Goal: Task Accomplishment & Management: Complete application form

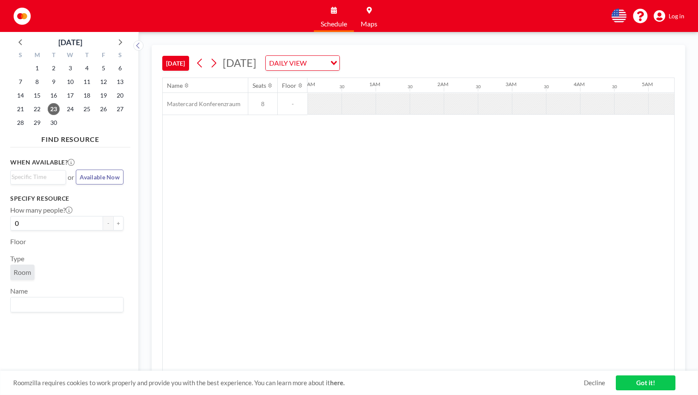
scroll to position [0, 1125]
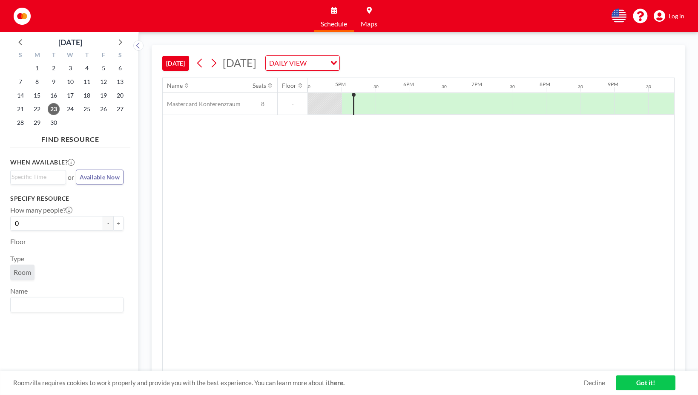
click at [678, 16] on span "Log in" at bounding box center [677, 16] width 16 height 8
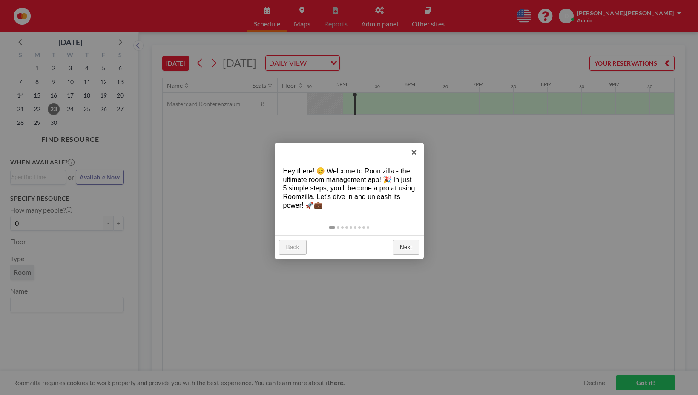
scroll to position [0, 1125]
click at [411, 246] on link "Next" at bounding box center [406, 247] width 27 height 15
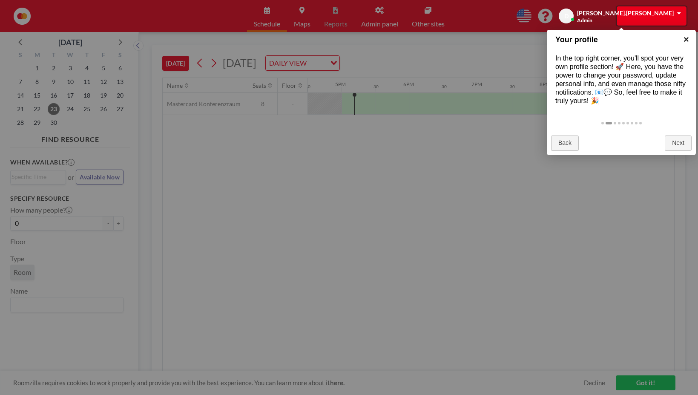
click at [685, 40] on link "×" at bounding box center [686, 39] width 19 height 19
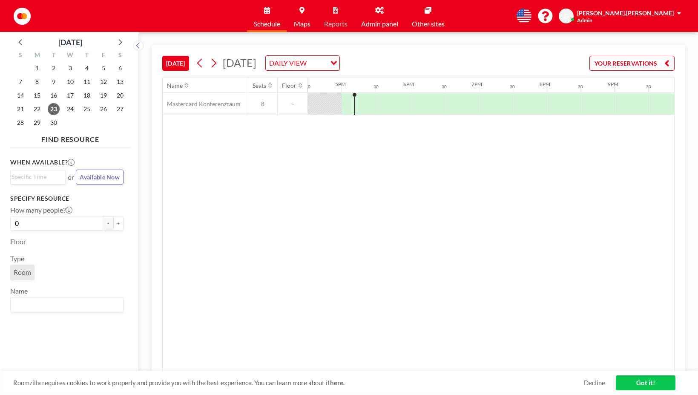
click at [265, 20] on span "Schedule" at bounding box center [267, 23] width 26 height 7
click at [375, 29] on link "Admin panel" at bounding box center [379, 16] width 51 height 32
click at [363, 103] on div at bounding box center [366, 103] width 19 height 21
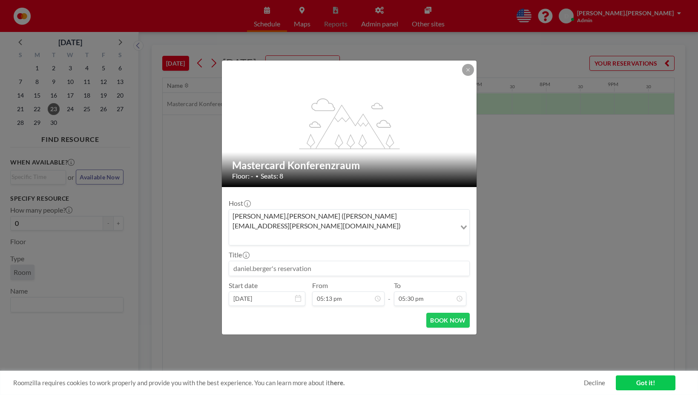
click at [317, 261] on input at bounding box center [349, 268] width 240 height 14
drag, startPoint x: 298, startPoint y: 262, endPoint x: 255, endPoint y: 259, distance: 43.1
click at [241, 261] on input at bounding box center [349, 268] width 240 height 14
click at [264, 261] on input at bounding box center [349, 268] width 240 height 14
drag, startPoint x: 261, startPoint y: 259, endPoint x: 311, endPoint y: 256, distance: 49.9
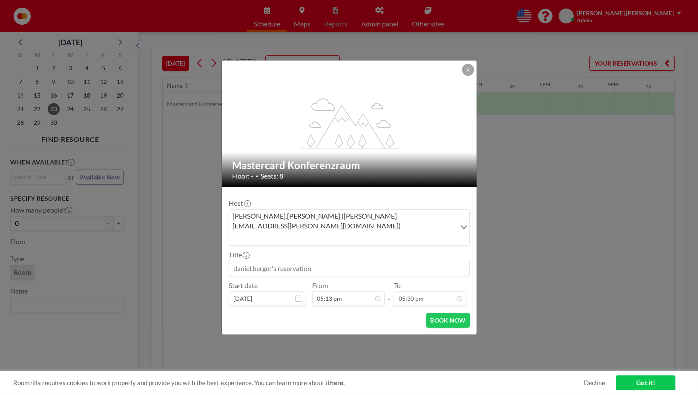
click at [304, 261] on input at bounding box center [349, 268] width 240 height 14
click at [378, 297] on icon at bounding box center [378, 299] width 4 height 4
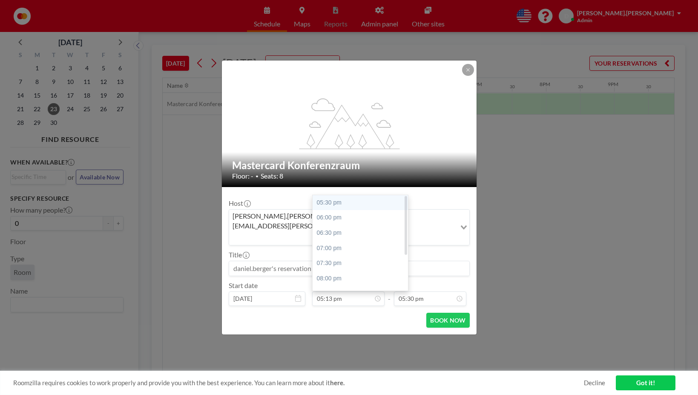
click at [334, 195] on div "05:30 pm" at bounding box center [362, 202] width 99 height 15
type input "05:30 pm"
type input "06:00 pm"
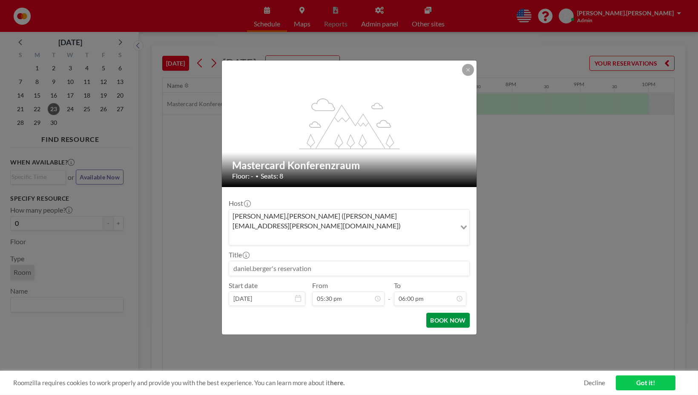
scroll to position [303, 0]
click at [451, 313] on button "BOOK NOW" at bounding box center [448, 320] width 43 height 15
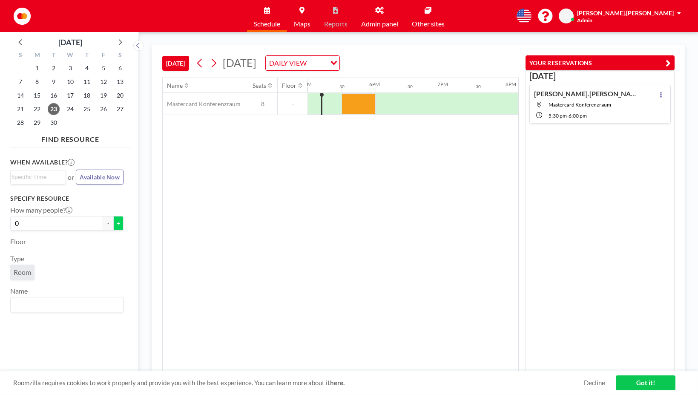
click at [114, 225] on button "+" at bounding box center [118, 223] width 10 height 14
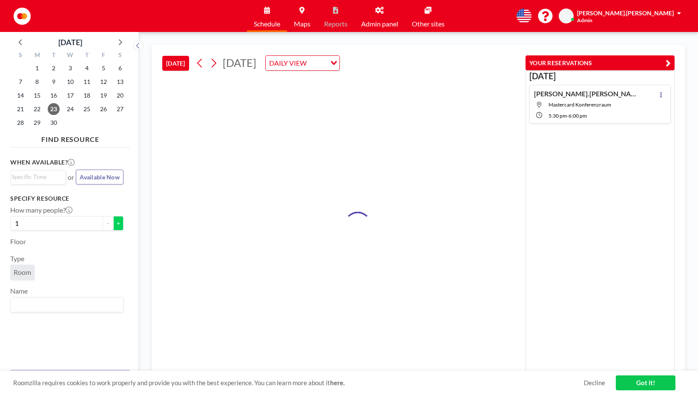
click at [114, 225] on button "+" at bounding box center [118, 223] width 10 height 14
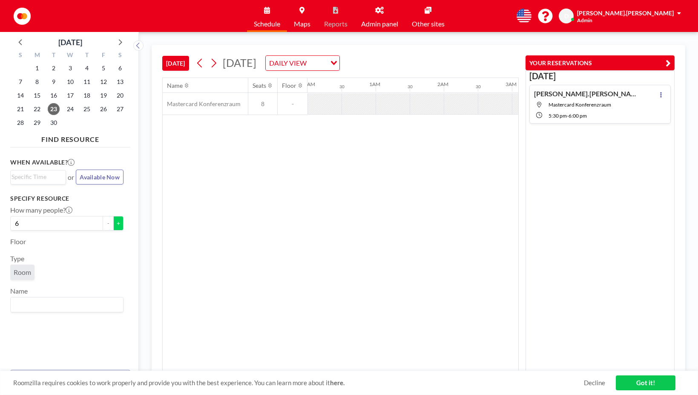
scroll to position [0, 1112]
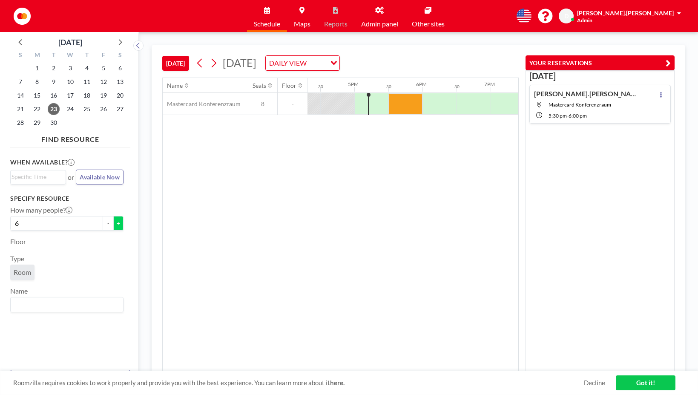
click at [114, 225] on button "+" at bounding box center [118, 223] width 10 height 14
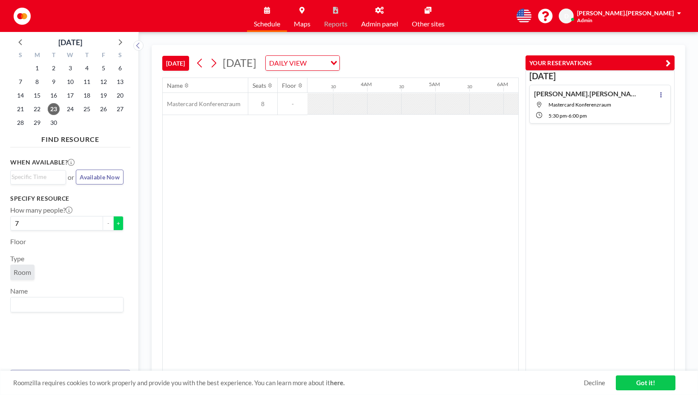
click at [115, 224] on button "+" at bounding box center [118, 223] width 10 height 14
type input "8"
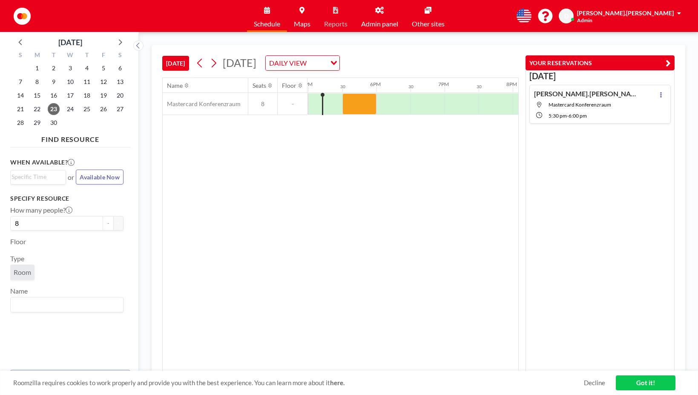
scroll to position [0, 1159]
click at [57, 305] on input "Search for option" at bounding box center [65, 304] width 107 height 11
click at [82, 290] on li "Mastercard Konferenzraum" at bounding box center [67, 289] width 112 height 12
click at [387, 18] on link "Admin panel" at bounding box center [379, 16] width 51 height 32
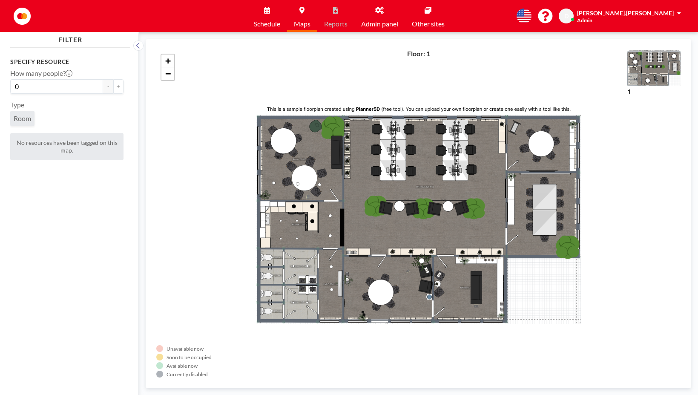
click at [269, 27] on span "Schedule" at bounding box center [267, 23] width 26 height 7
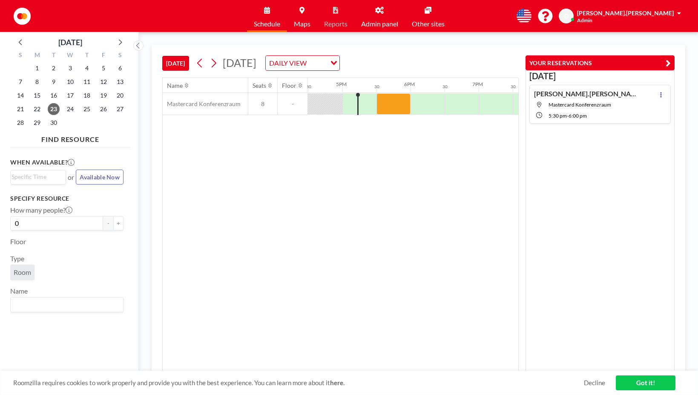
scroll to position [0, 1125]
click at [467, 101] on div at bounding box center [461, 103] width 34 height 21
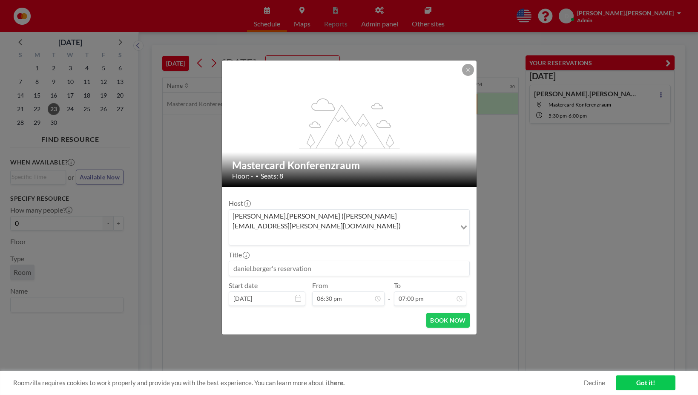
click at [314, 229] on div "[PERSON_NAME].[PERSON_NAME] ([PERSON_NAME][EMAIL_ADDRESS][PERSON_NAME][DOMAIN_N…" at bounding box center [342, 227] width 227 height 34
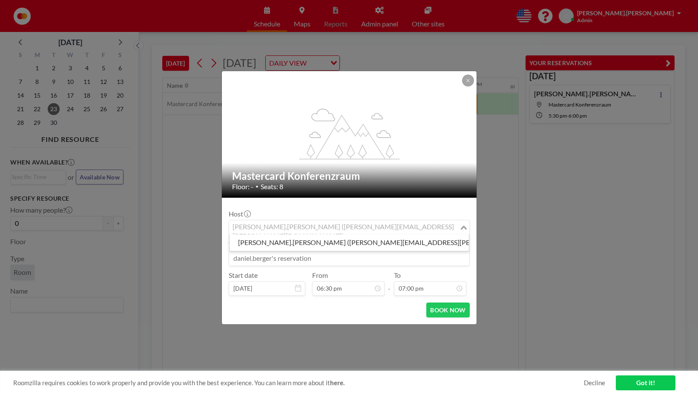
click at [317, 227] on input "Search for option" at bounding box center [344, 227] width 229 height 11
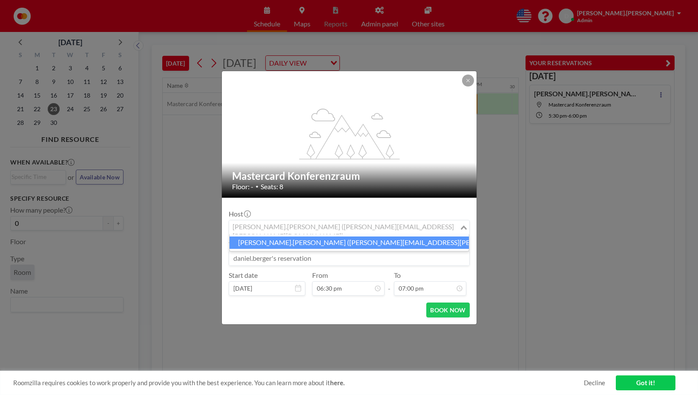
click at [326, 243] on li "[PERSON_NAME].[PERSON_NAME] ([PERSON_NAME][EMAIL_ADDRESS][PERSON_NAME][DOMAIN_N…" at bounding box center [349, 242] width 239 height 12
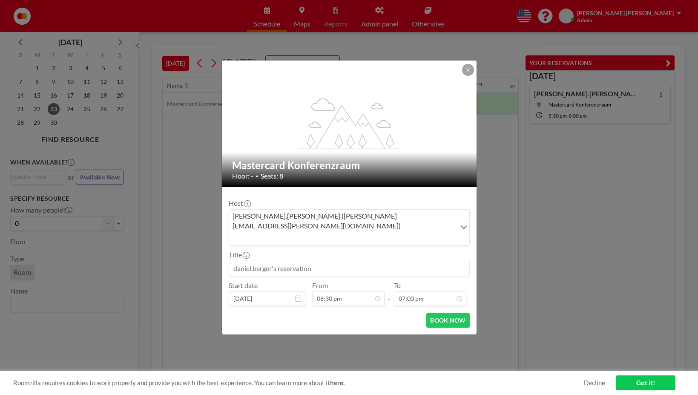
click at [315, 261] on input at bounding box center [349, 268] width 240 height 14
click at [300, 261] on input at bounding box center [349, 268] width 240 height 14
type input "b"
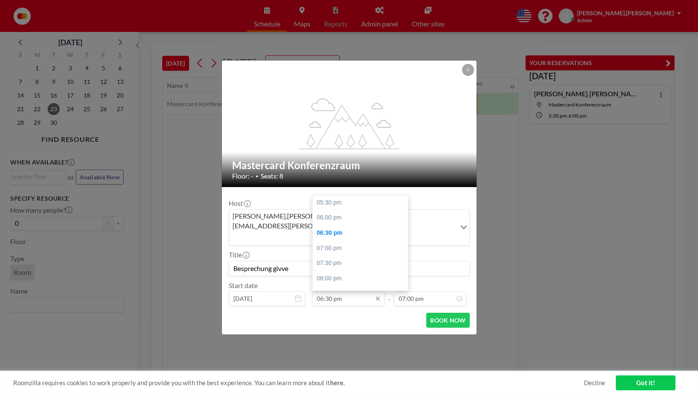
scroll to position [30, 0]
type input "Besprechung givve"
click at [326, 291] on input "06:30 pm" at bounding box center [348, 298] width 72 height 14
click at [340, 256] on div "08:30 pm" at bounding box center [362, 263] width 99 height 15
type input "08:30 pm"
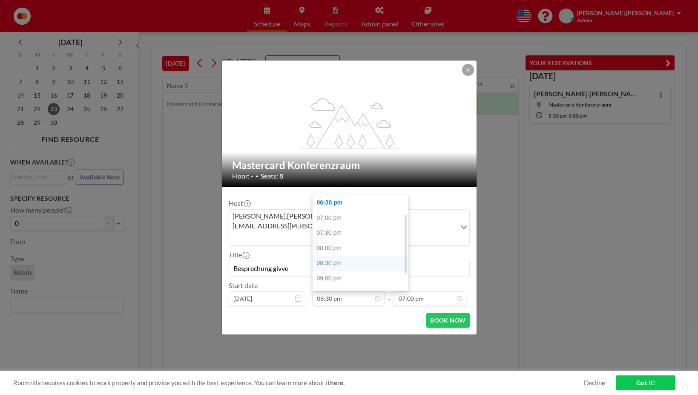
type input "09:00 pm"
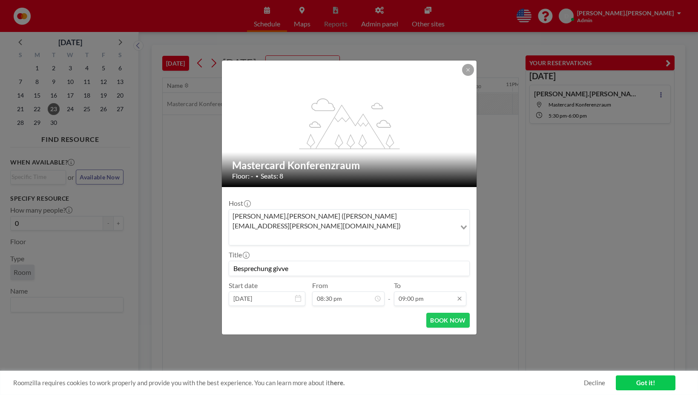
scroll to position [344, 0]
click at [456, 313] on button "BOOK NOW" at bounding box center [448, 320] width 43 height 15
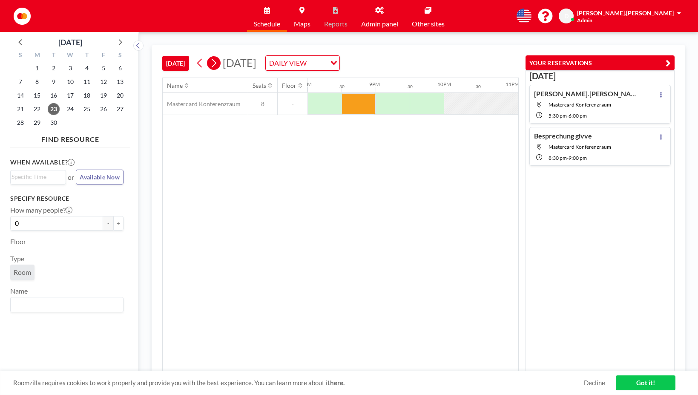
click at [216, 62] on icon at bounding box center [214, 63] width 5 height 9
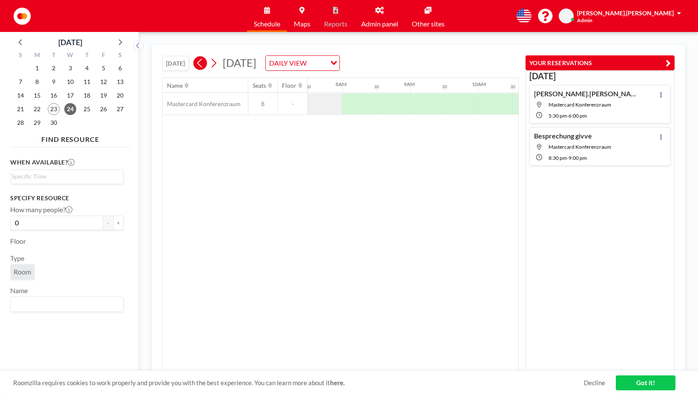
scroll to position [0, 511]
click at [200, 61] on icon at bounding box center [200, 63] width 8 height 13
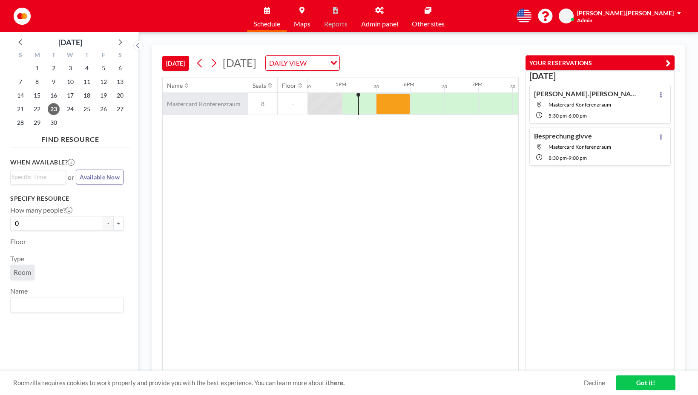
scroll to position [0, 1125]
click at [677, 16] on div "[PERSON_NAME].[PERSON_NAME]" at bounding box center [629, 13] width 104 height 9
click at [475, 179] on div "Name Seats Floor 12AM 30 1AM 30 2AM 30 3AM 30 4AM 30 5AM 30 6AM 30 7AM 30 8AM 3…" at bounding box center [341, 224] width 356 height 293
click at [634, 377] on link "Got it!" at bounding box center [646, 382] width 60 height 15
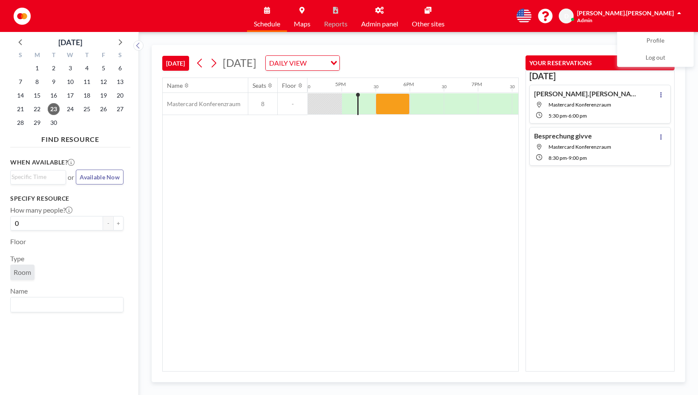
click at [437, 15] on link "Other sites" at bounding box center [428, 16] width 46 height 32
click at [660, 97] on icon at bounding box center [661, 95] width 3 height 6
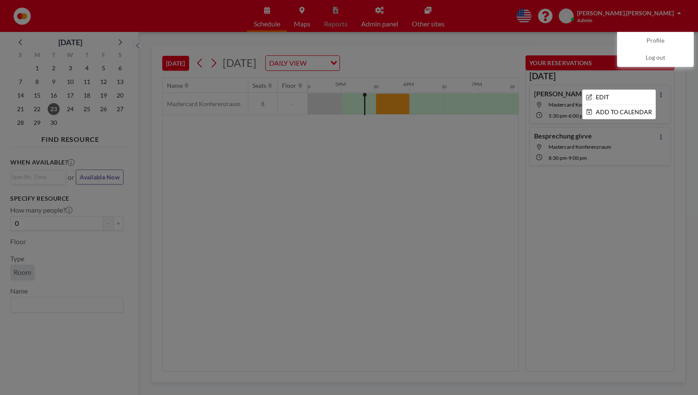
click at [583, 225] on div at bounding box center [349, 197] width 698 height 395
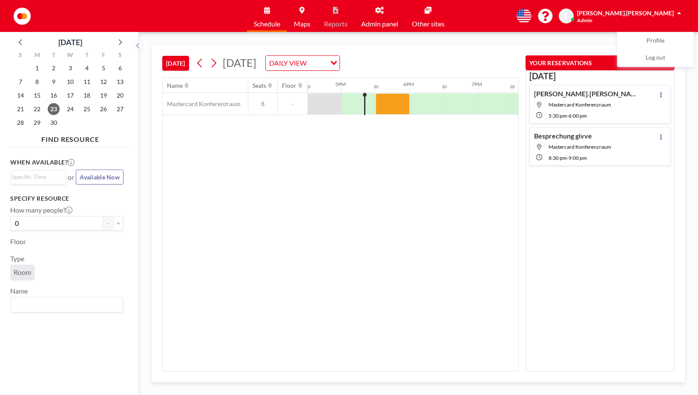
drag, startPoint x: 487, startPoint y: 189, endPoint x: 289, endPoint y: 175, distance: 198.2
click at [289, 175] on div "Name Seats Floor 12AM 30 1AM 30 2AM 30 3AM 30 4AM 30 5AM 30 6AM 30 7AM 30 8AM 3…" at bounding box center [341, 224] width 356 height 293
click at [657, 92] on button at bounding box center [661, 94] width 10 height 10
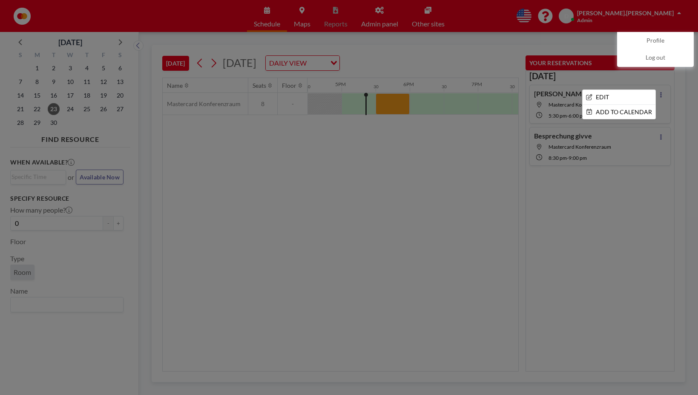
click at [620, 213] on div at bounding box center [349, 197] width 698 height 395
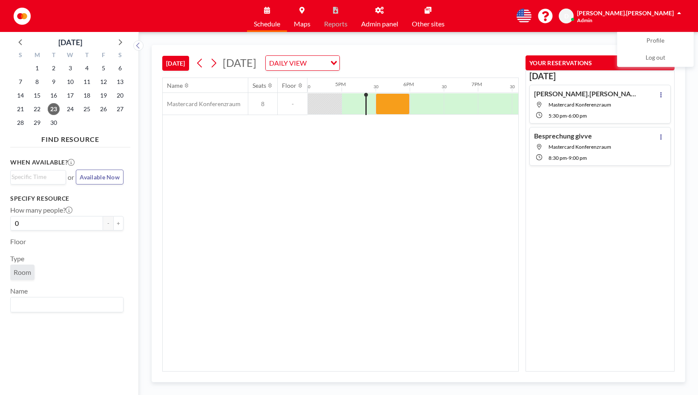
click at [366, 19] on link "Admin panel" at bounding box center [379, 16] width 51 height 32
click at [587, 64] on button "YOUR RESERVATIONS" at bounding box center [600, 62] width 149 height 15
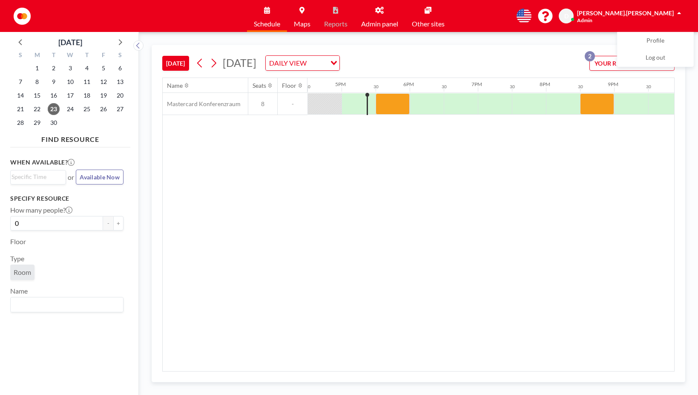
click at [607, 206] on div "Name Seats Floor 12AM 30 1AM 30 2AM 30 3AM 30 4AM 30 5AM 30 6AM 30 7AM 30 8AM 3…" at bounding box center [419, 224] width 512 height 293
click at [637, 129] on div "Name Seats Floor 12AM 30 1AM 30 2AM 30 3AM 30 4AM 30 5AM 30 6AM 30 7AM 30 8AM 3…" at bounding box center [419, 224] width 512 height 293
click at [660, 16] on span "[PERSON_NAME].[PERSON_NAME]" at bounding box center [625, 12] width 97 height 7
click at [668, 62] on icon "button" at bounding box center [667, 63] width 5 height 10
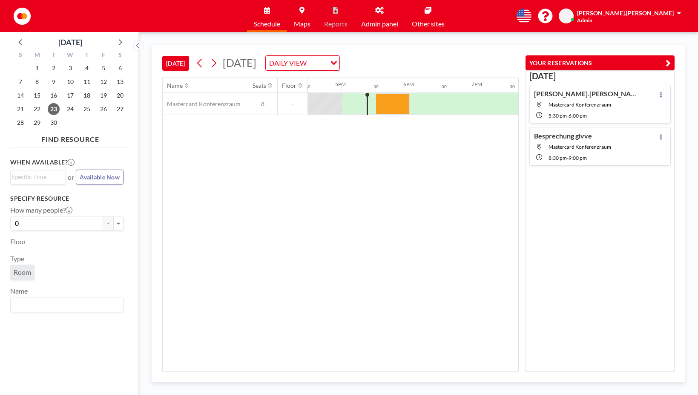
click at [667, 65] on icon "button" at bounding box center [668, 63] width 5 height 10
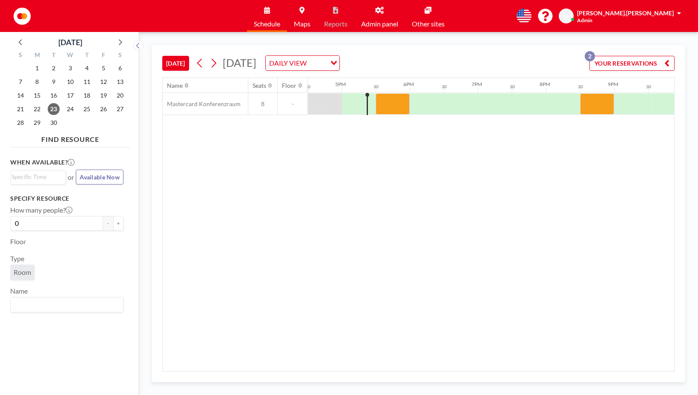
click at [667, 65] on icon "button" at bounding box center [667, 63] width 5 height 10
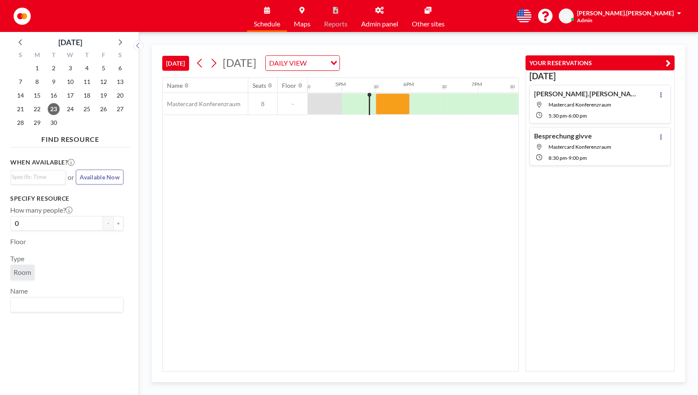
click at [670, 61] on icon "button" at bounding box center [668, 63] width 5 height 10
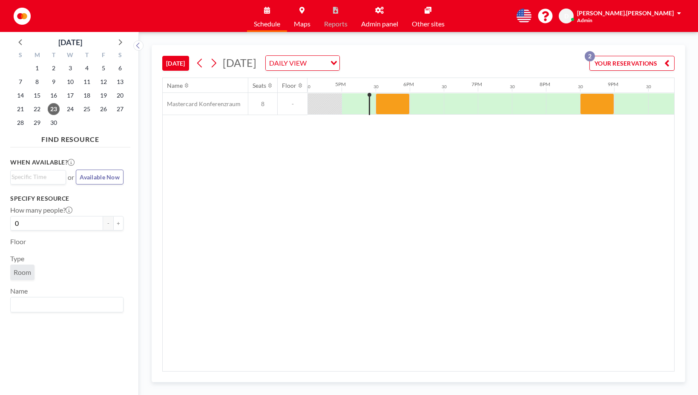
click at [670, 61] on button "YOUR RESERVATIONS 2" at bounding box center [632, 63] width 85 height 15
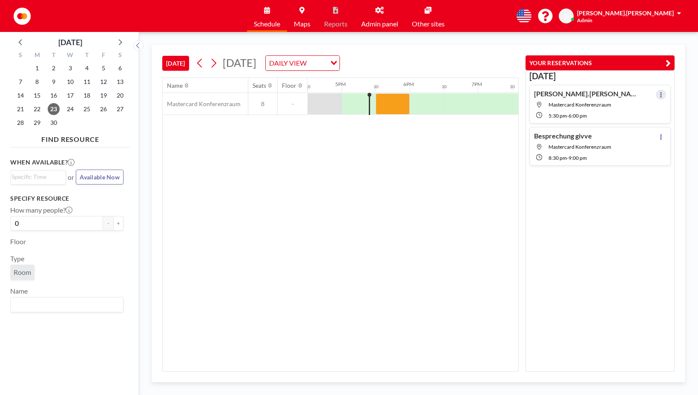
click at [660, 96] on icon at bounding box center [661, 95] width 3 height 6
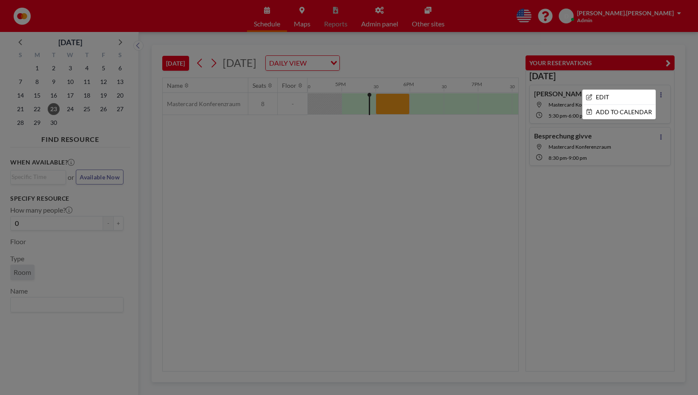
click at [651, 206] on div at bounding box center [349, 197] width 698 height 395
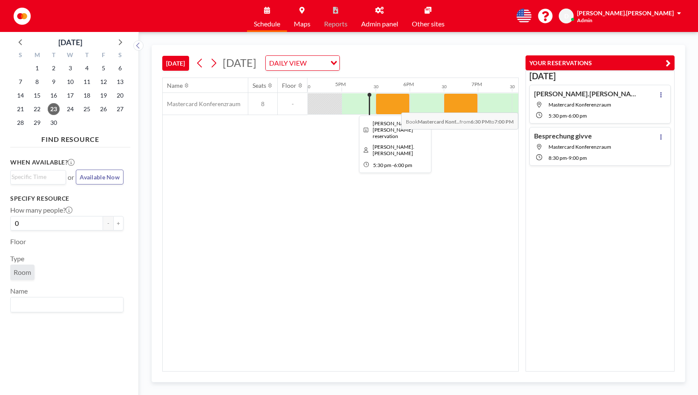
drag, startPoint x: 466, startPoint y: 106, endPoint x: 400, endPoint y: 106, distance: 66.5
click at [400, 106] on div at bounding box center [1, 104] width 1636 height 22
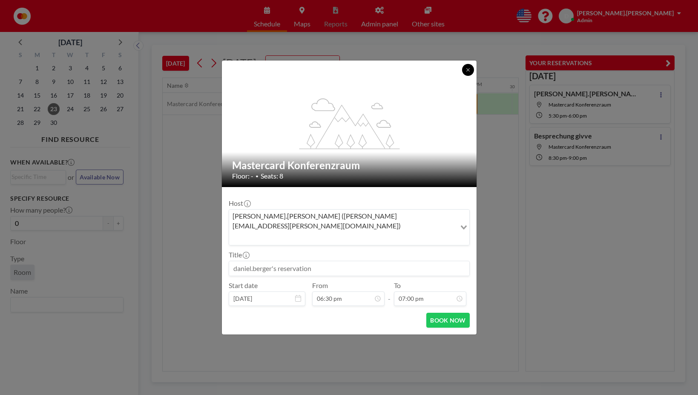
click at [470, 72] on icon at bounding box center [468, 69] width 5 height 5
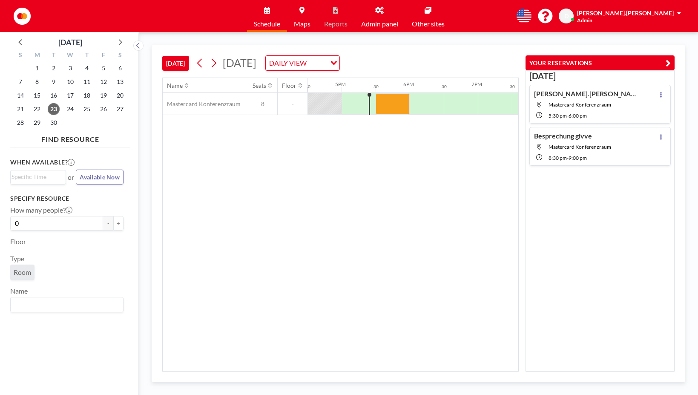
click at [391, 20] on link "Admin panel" at bounding box center [379, 16] width 51 height 32
click at [384, 20] on span "Admin panel" at bounding box center [379, 23] width 37 height 7
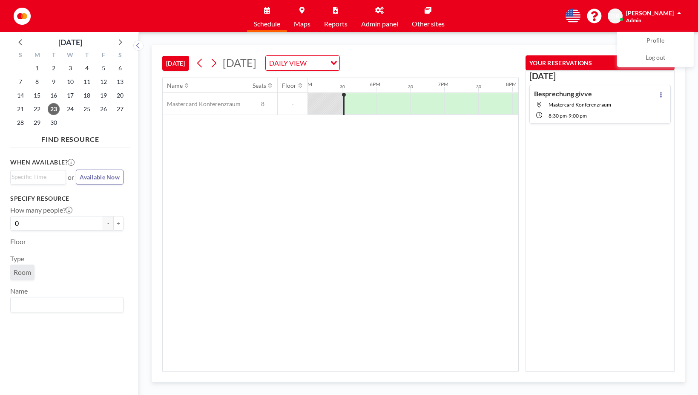
scroll to position [0, 1159]
click at [363, 102] on div at bounding box center [360, 103] width 32 height 21
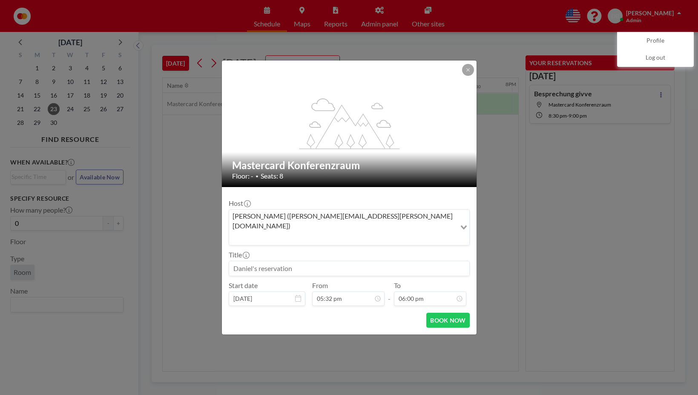
scroll to position [303, 0]
click at [370, 261] on input at bounding box center [349, 268] width 240 height 14
type input "test"
click at [378, 295] on icon at bounding box center [378, 298] width 7 height 7
click at [331, 293] on input "05:32 pm" at bounding box center [348, 298] width 72 height 14
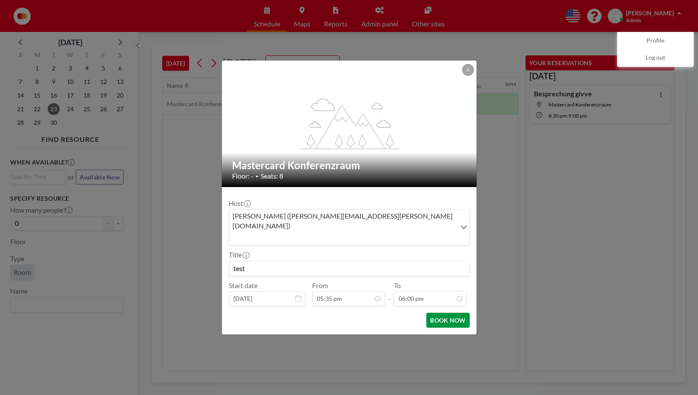
type input "05:35 pm"
click at [459, 313] on button "BOOK NOW" at bounding box center [448, 320] width 43 height 15
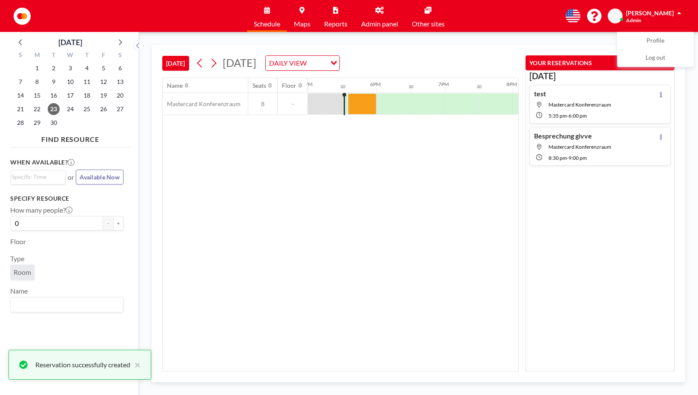
scroll to position [0, 1159]
